Goal: Register for event/course

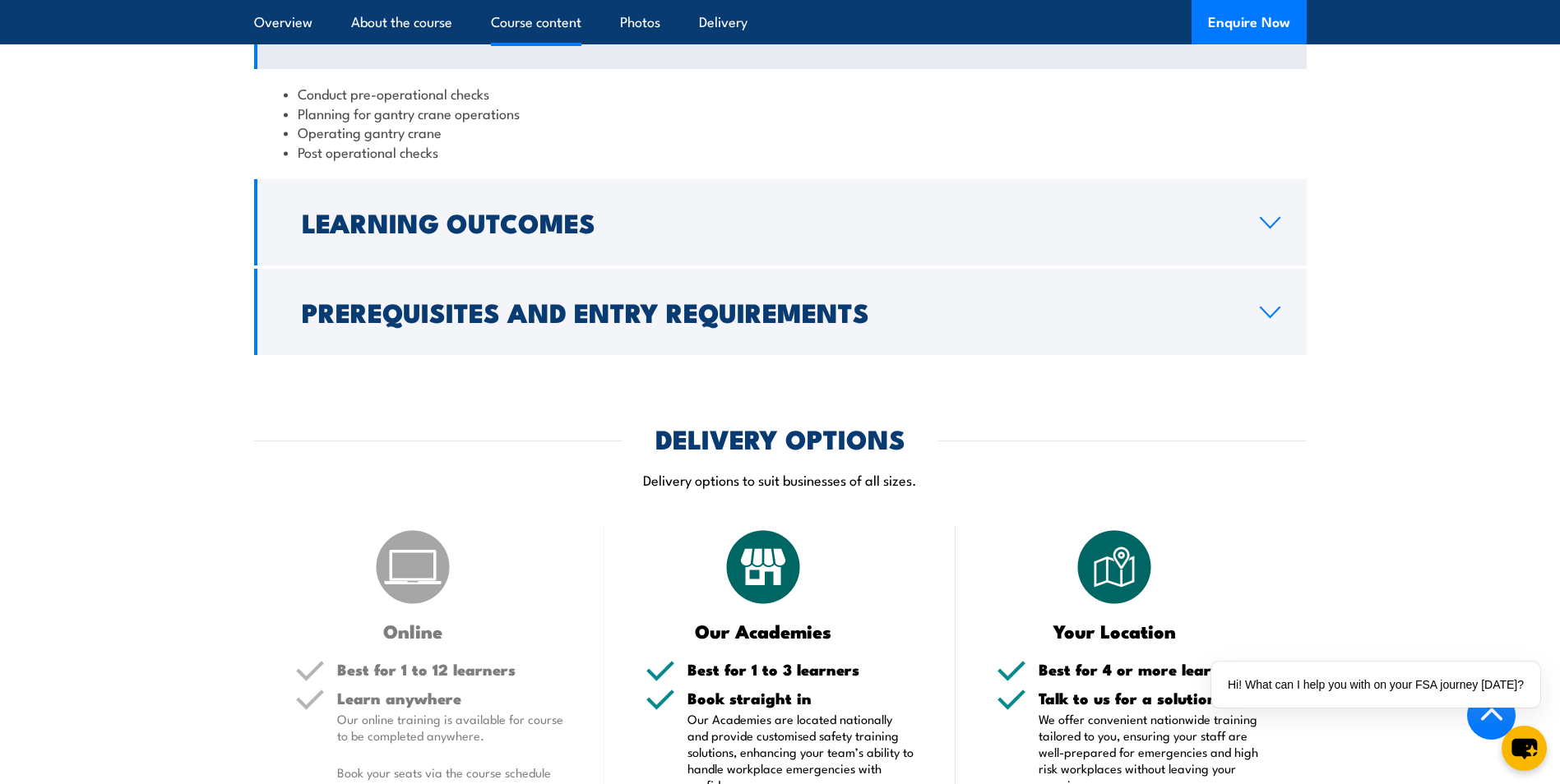
scroll to position [1480, 0]
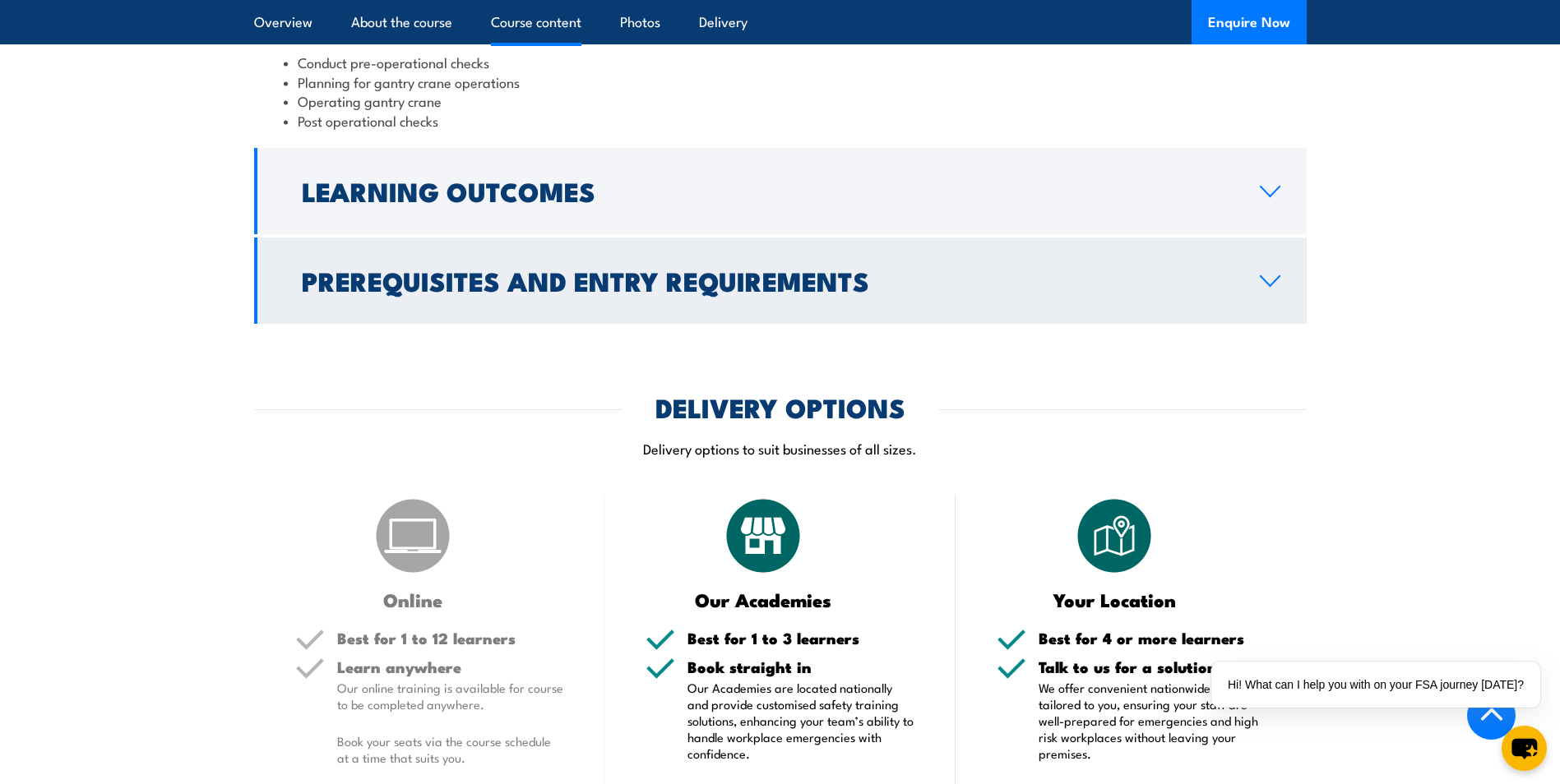
click at [1232, 298] on link "Prerequisites and Entry Requirements" at bounding box center [780, 280] width 1052 height 87
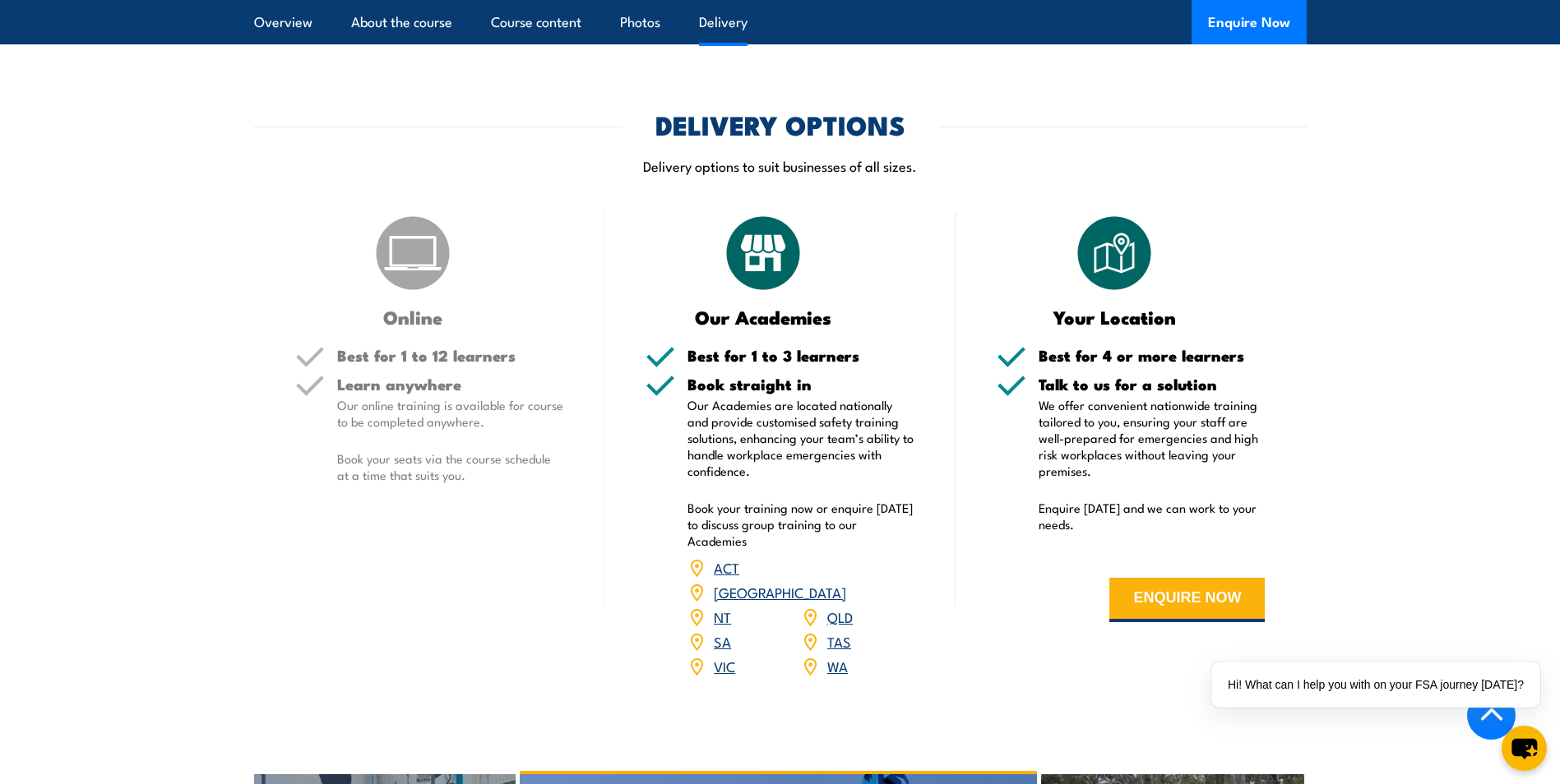
scroll to position [1891, 0]
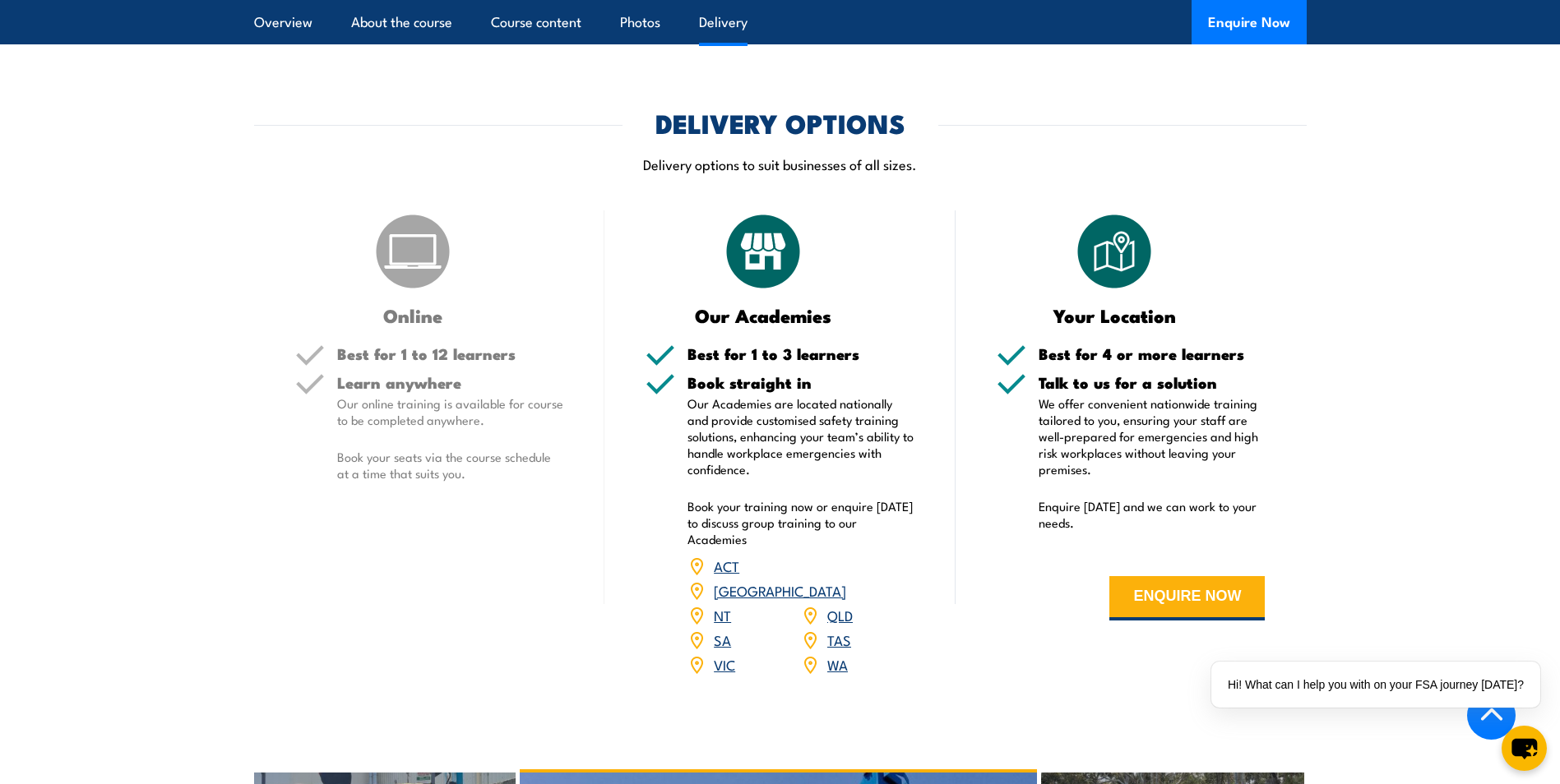
click at [837, 605] on link "QLD" at bounding box center [840, 615] width 26 height 20
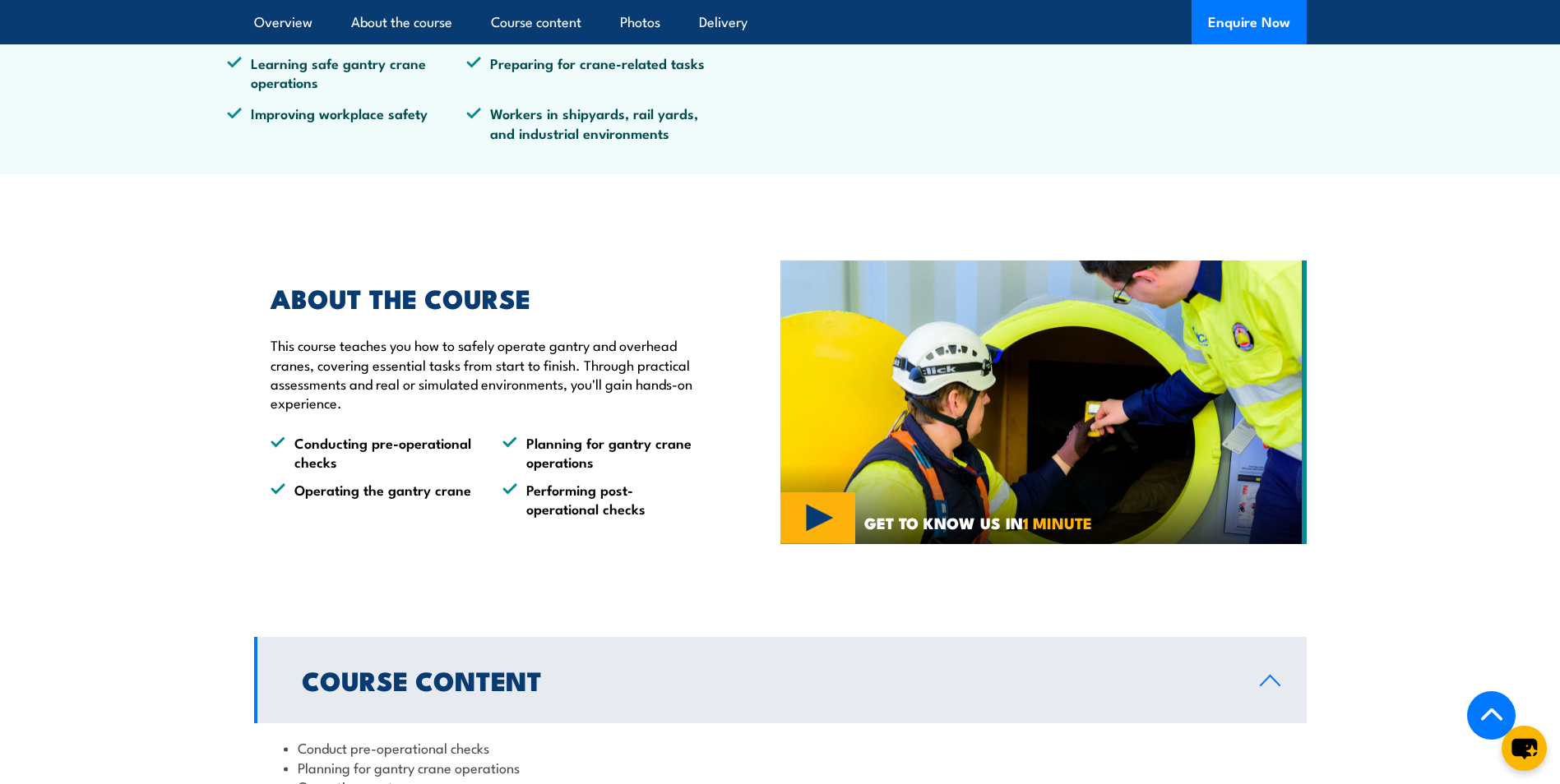
scroll to position [822, 0]
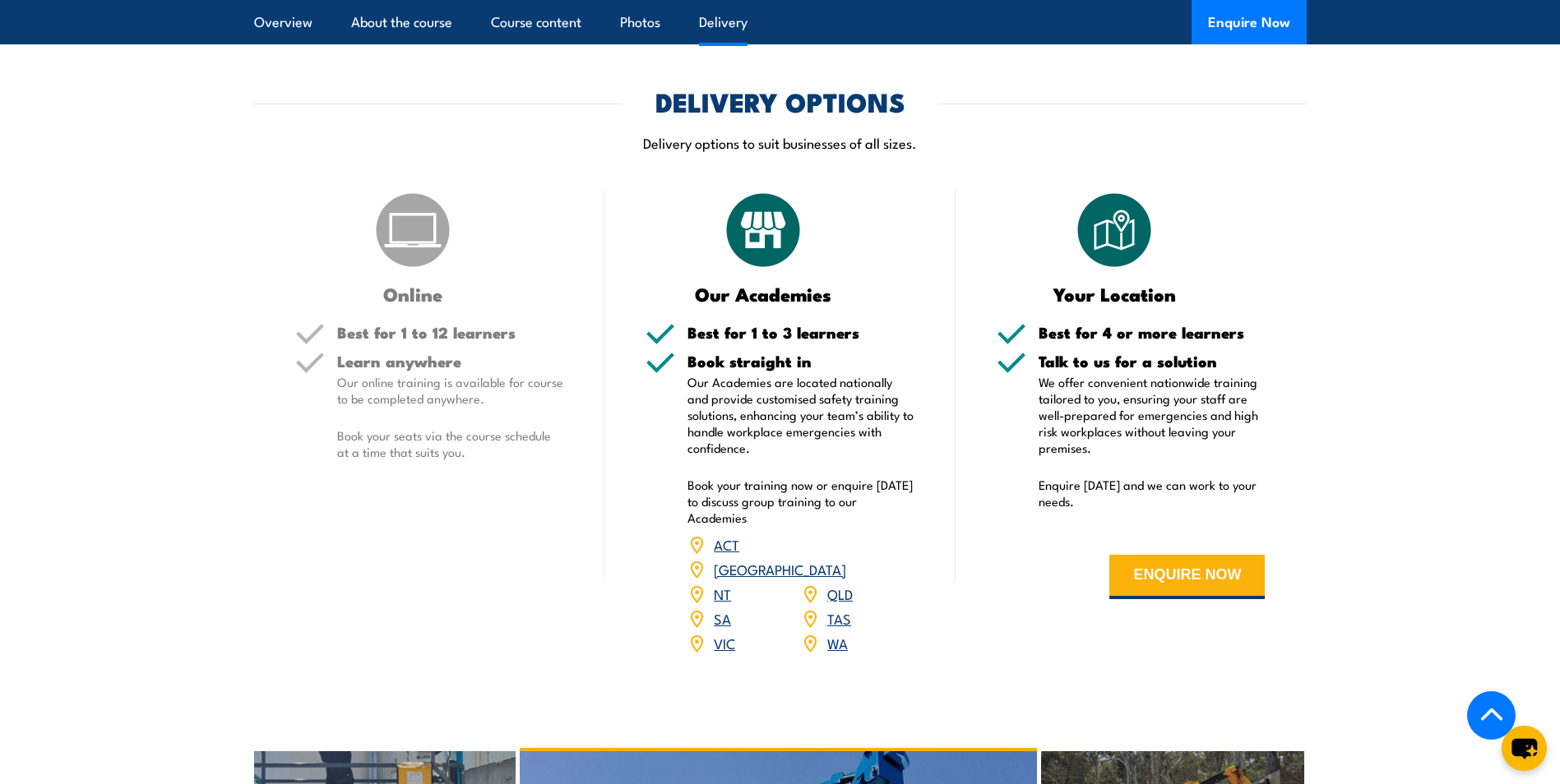
scroll to position [1809, 0]
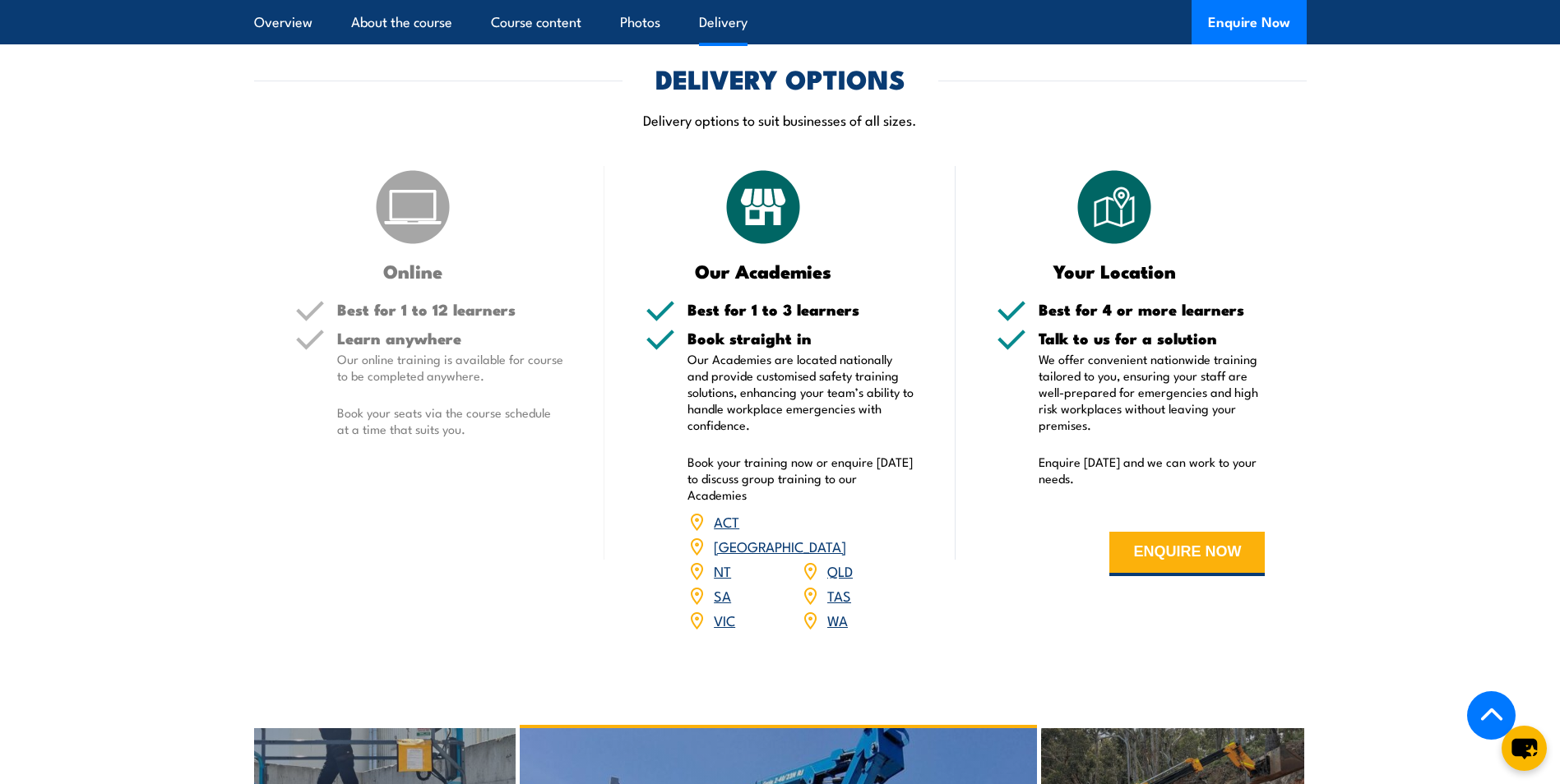
click at [842, 561] on link "QLD" at bounding box center [840, 571] width 26 height 20
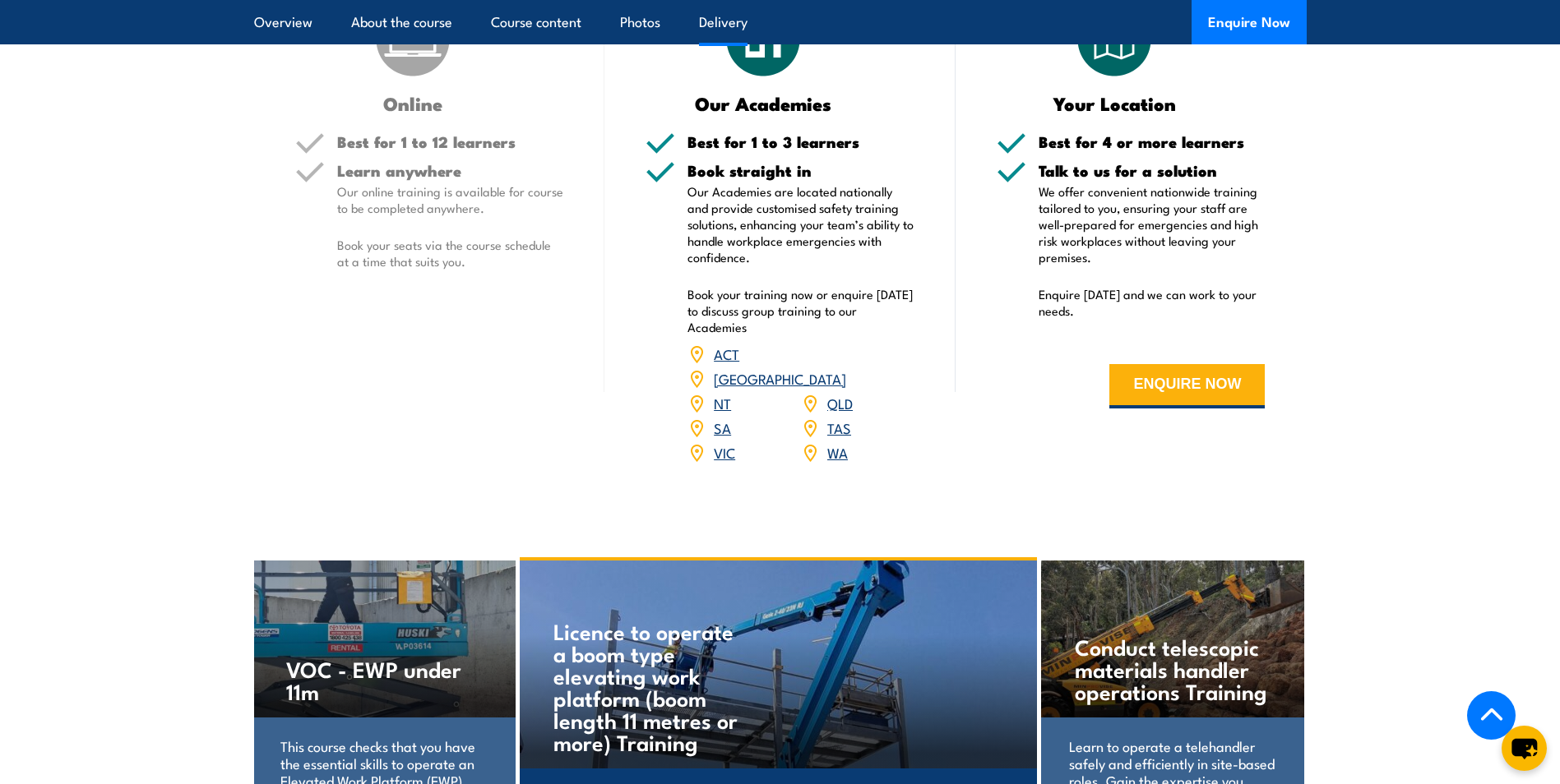
scroll to position [1784, 0]
